Goal: Information Seeking & Learning: Learn about a topic

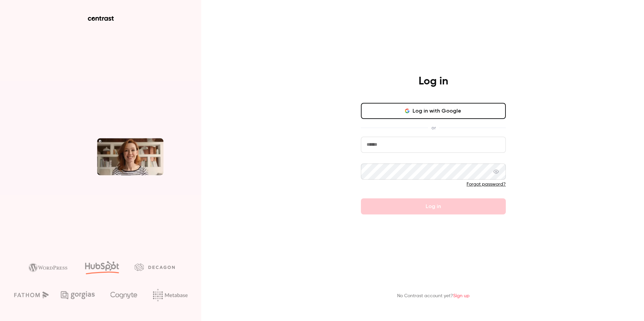
click at [418, 113] on button "Log in with Google" at bounding box center [433, 111] width 145 height 16
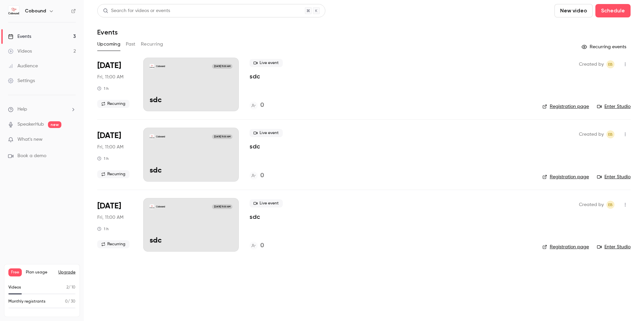
click at [28, 49] on div "Videos" at bounding box center [20, 51] width 24 height 7
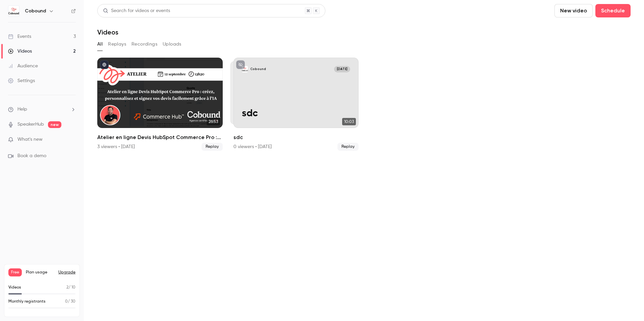
click at [26, 38] on div "Events" at bounding box center [19, 36] width 23 height 7
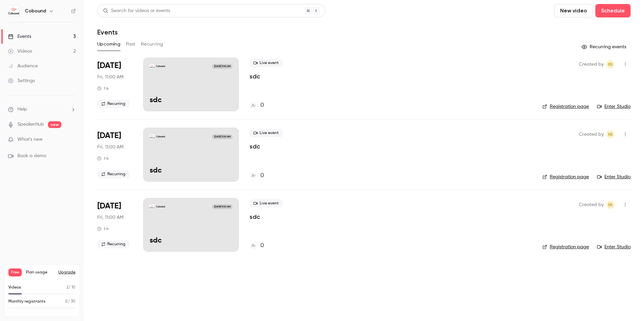
click at [133, 43] on button "Past" at bounding box center [131, 44] width 10 height 11
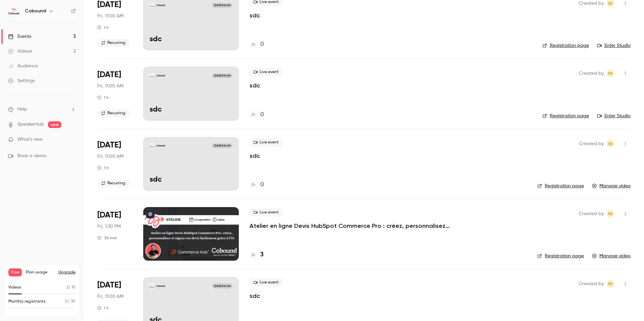
scroll to position [130, 0]
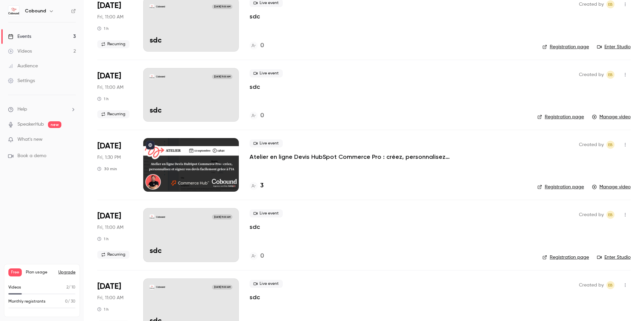
click at [281, 157] on p "Atelier en ligne Devis HubSpot Commerce Pro : créez, personnalisez et [PERSON_N…" at bounding box center [350, 157] width 201 height 8
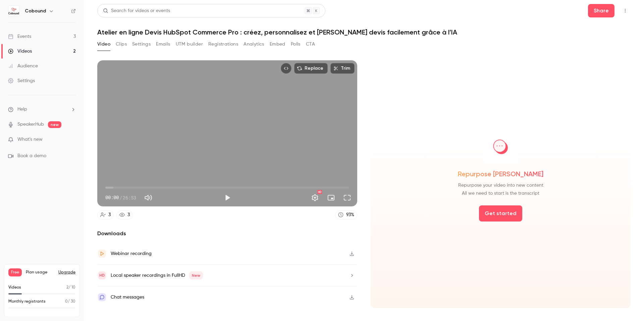
click at [160, 43] on button "Emails" at bounding box center [163, 44] width 14 height 11
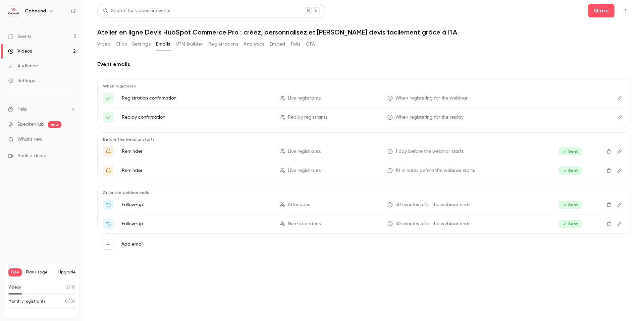
drag, startPoint x: 104, startPoint y: 44, endPoint x: 103, endPoint y: 41, distance: 3.9
click at [104, 44] on button "Video" at bounding box center [103, 44] width 13 height 11
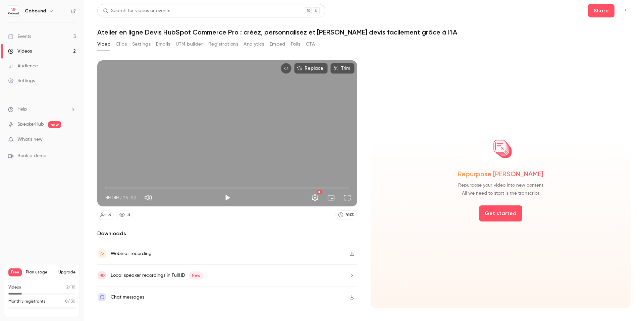
click at [35, 35] on link "Events 3" at bounding box center [42, 36] width 84 height 15
